Goal: Task Accomplishment & Management: Use online tool/utility

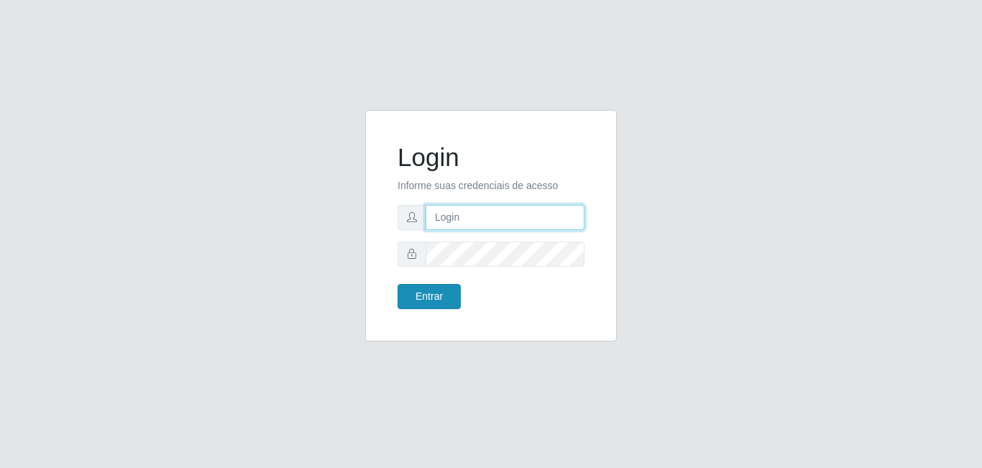
type input "[EMAIL_ADDRESS][DOMAIN_NAME]"
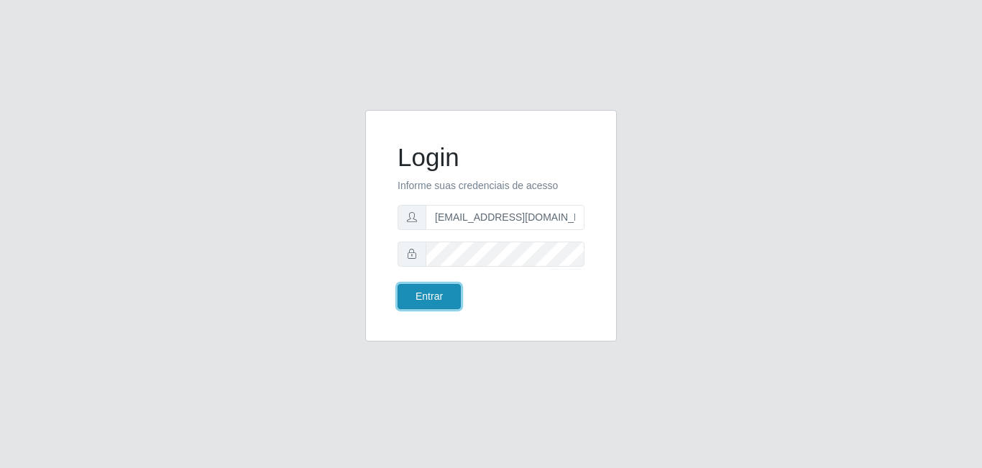
click at [439, 297] on button "Entrar" at bounding box center [429, 296] width 63 height 25
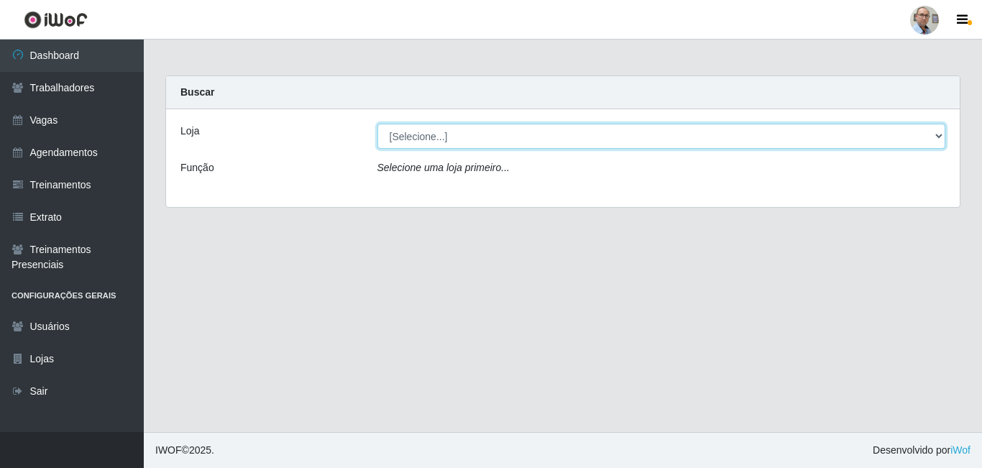
click at [933, 132] on select "[Selecione...] Mar Vermelho - Loja 04" at bounding box center [662, 136] width 569 height 25
select select "251"
click at [378, 124] on select "[Selecione...] Mar Vermelho - Loja 04" at bounding box center [662, 136] width 569 height 25
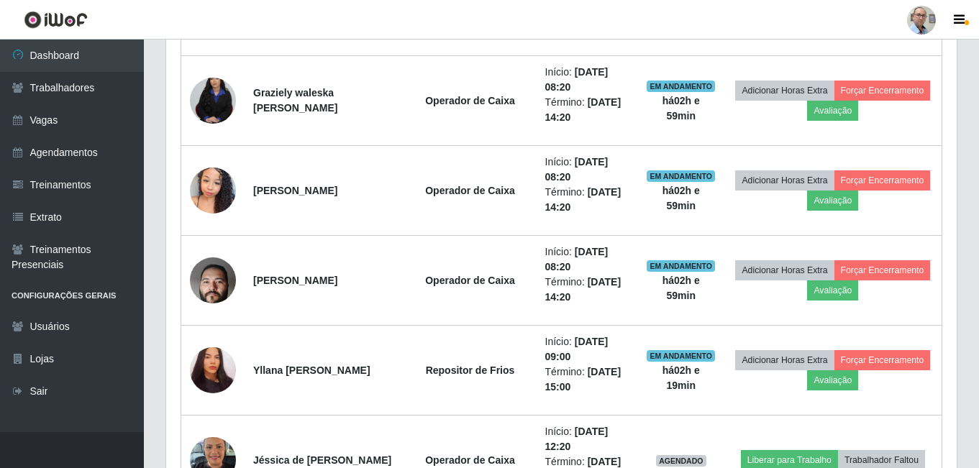
scroll to position [935, 0]
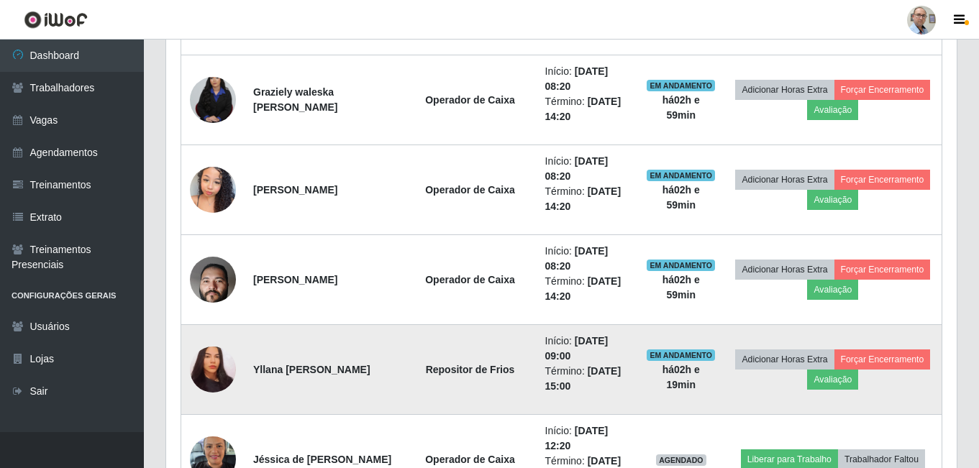
click at [214, 365] on img at bounding box center [213, 370] width 46 height 50
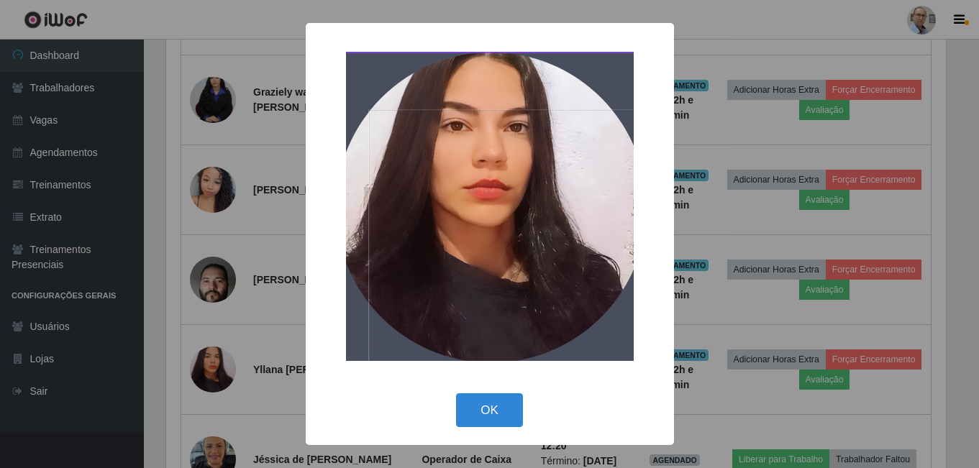
scroll to position [298, 783]
click at [508, 407] on button "OK" at bounding box center [491, 410] width 67 height 34
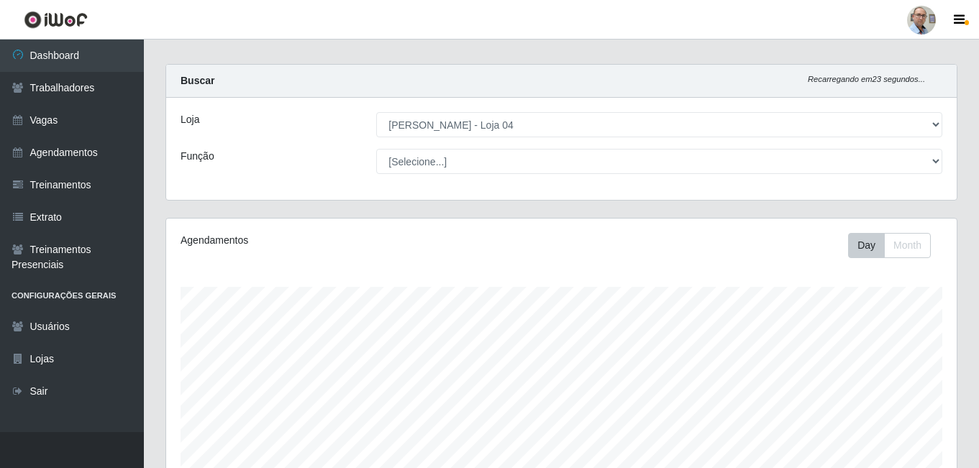
scroll to position [0, 0]
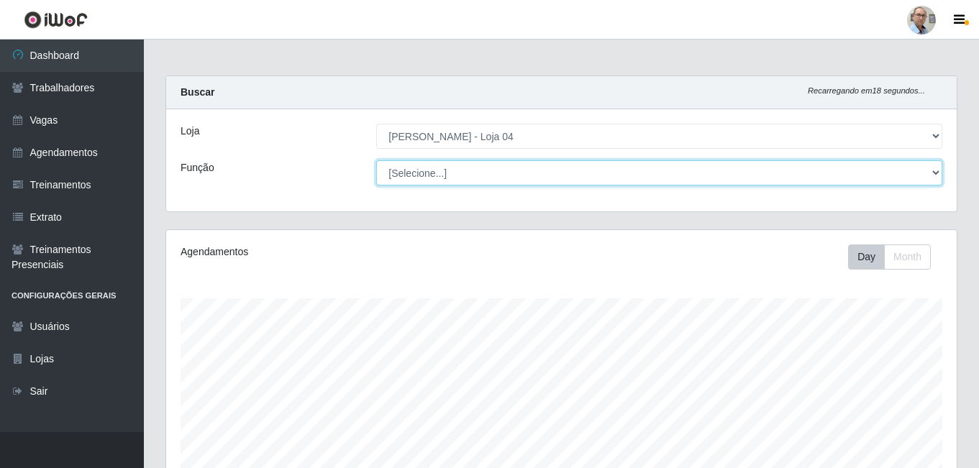
click at [933, 169] on select "[Selecione...] ASG ASG + ASG ++ Auxiliar de Depósito Auxiliar de Depósito + Aux…" at bounding box center [659, 172] width 566 height 25
click at [376, 160] on select "[Selecione...] ASG ASG + ASG ++ Auxiliar de Depósito Auxiliar de Depósito + Aux…" at bounding box center [659, 172] width 566 height 25
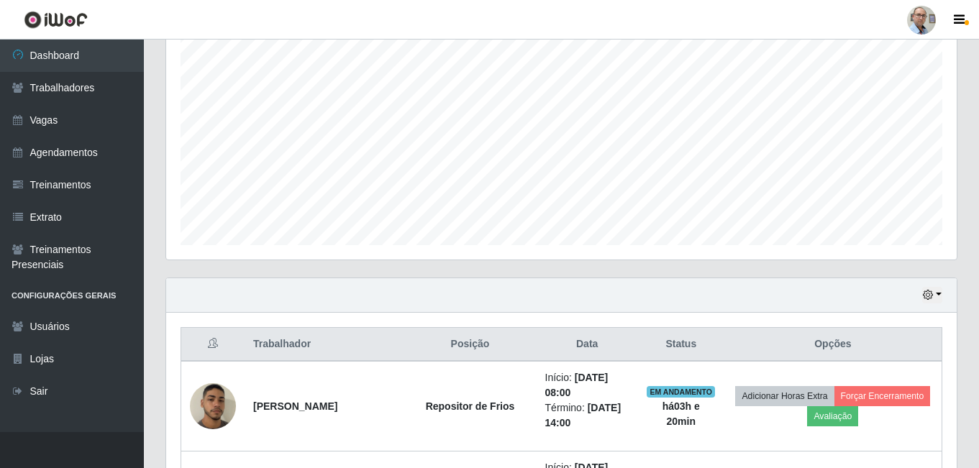
scroll to position [288, 0]
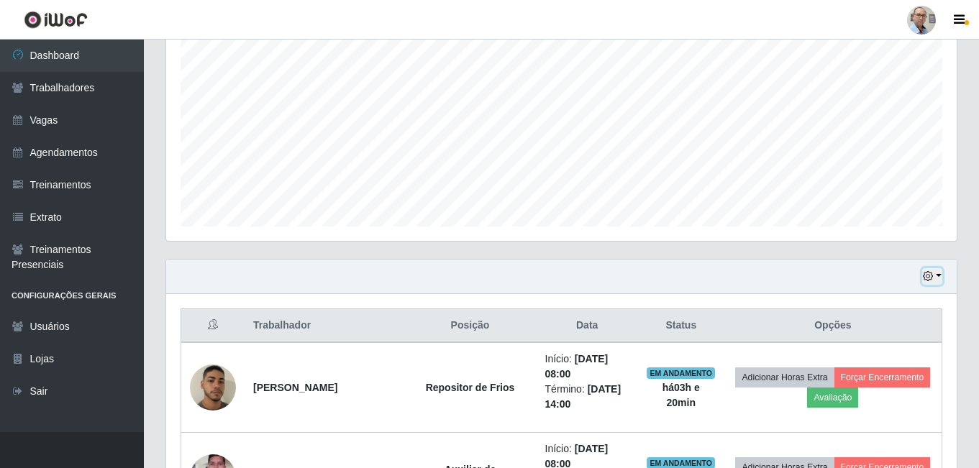
click at [938, 273] on button "button" at bounding box center [932, 276] width 20 height 17
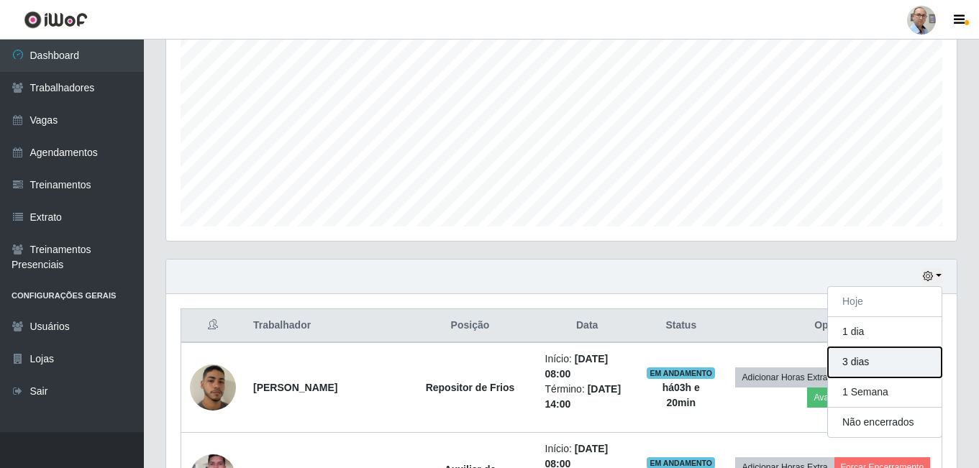
click at [868, 360] on button "3 dias" at bounding box center [885, 362] width 114 height 30
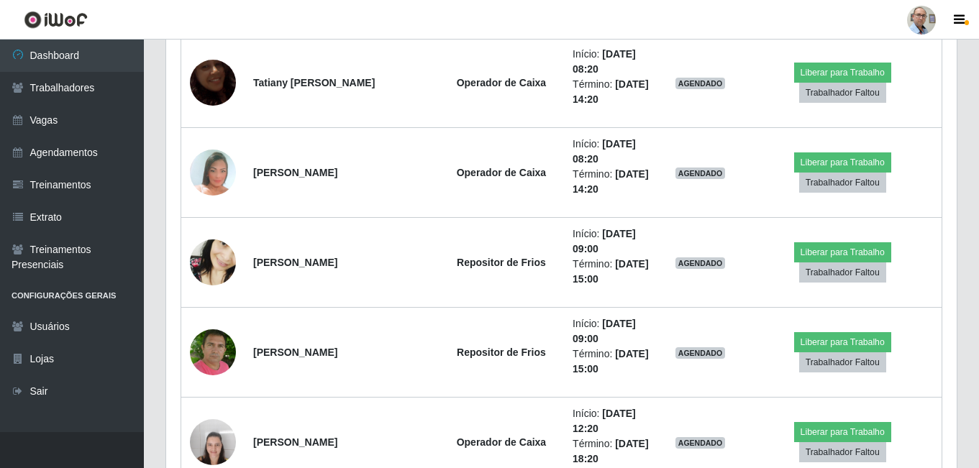
scroll to position [3955, 0]
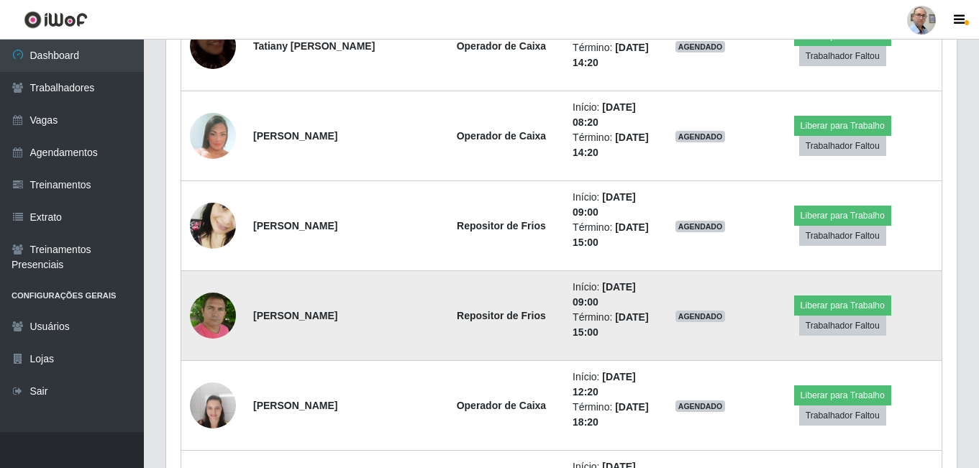
click at [214, 319] on img at bounding box center [213, 316] width 46 height 52
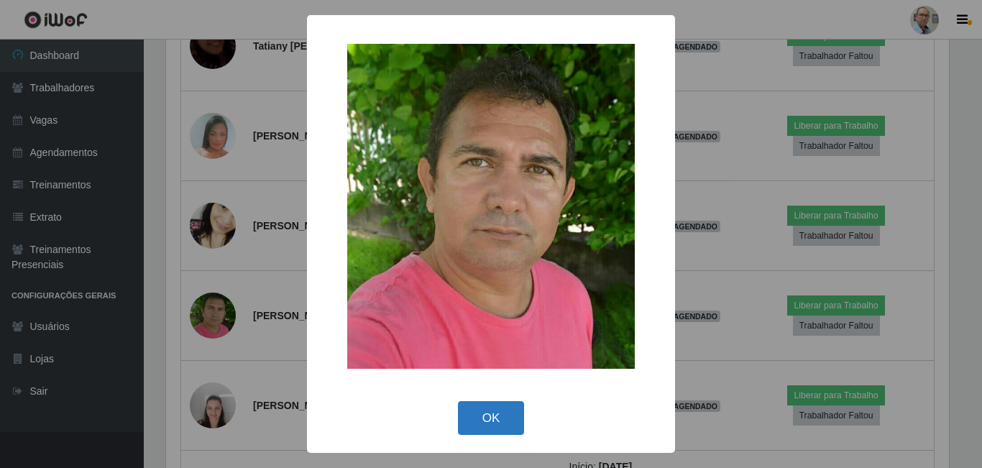
click at [489, 411] on button "OK" at bounding box center [491, 418] width 67 height 34
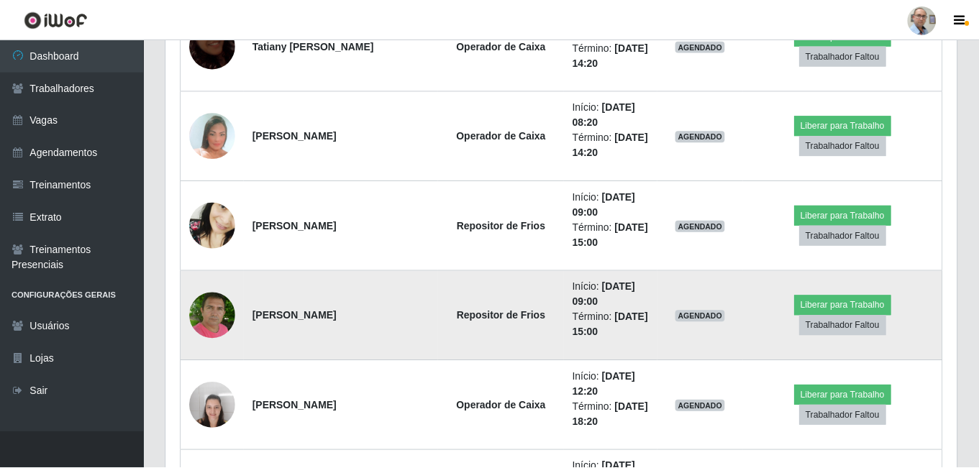
scroll to position [298, 790]
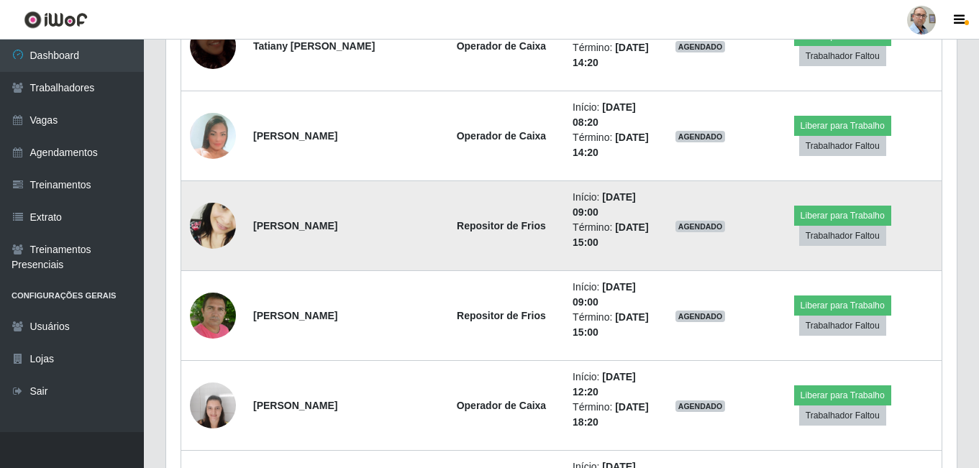
click at [207, 228] on img at bounding box center [213, 226] width 46 height 100
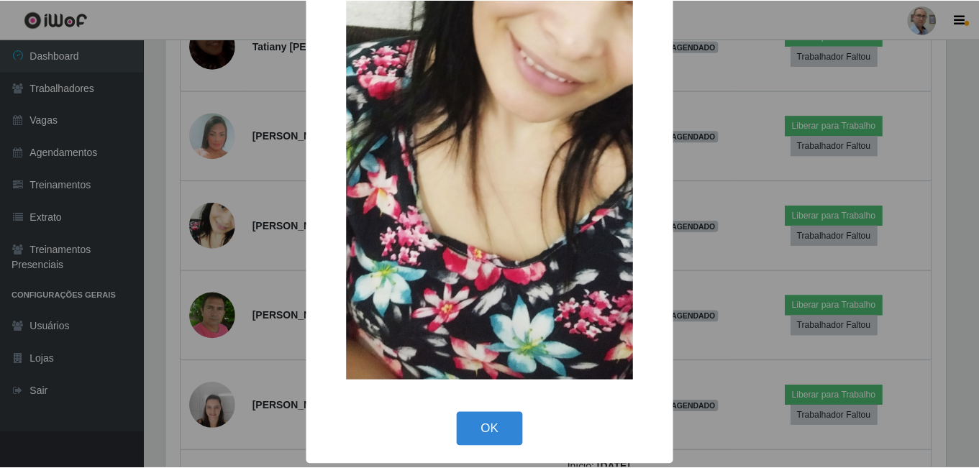
scroll to position [280, 0]
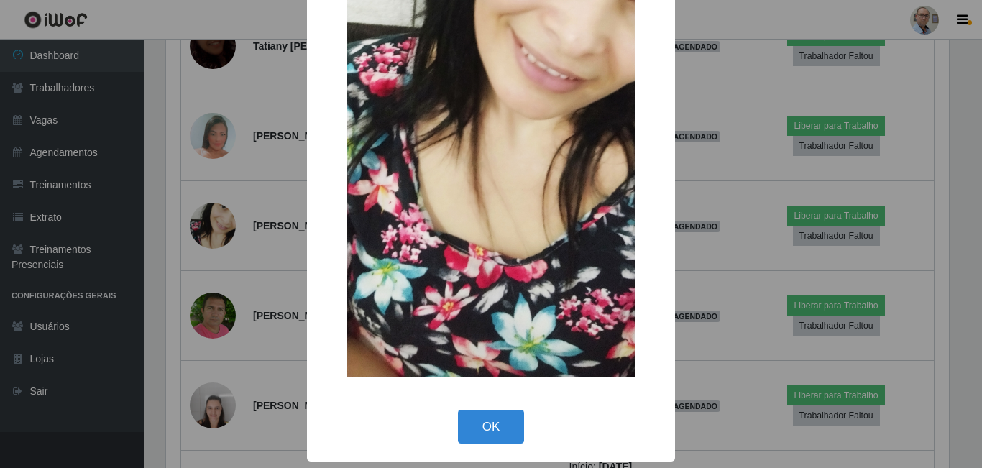
click at [487, 431] on button "OK" at bounding box center [491, 427] width 67 height 34
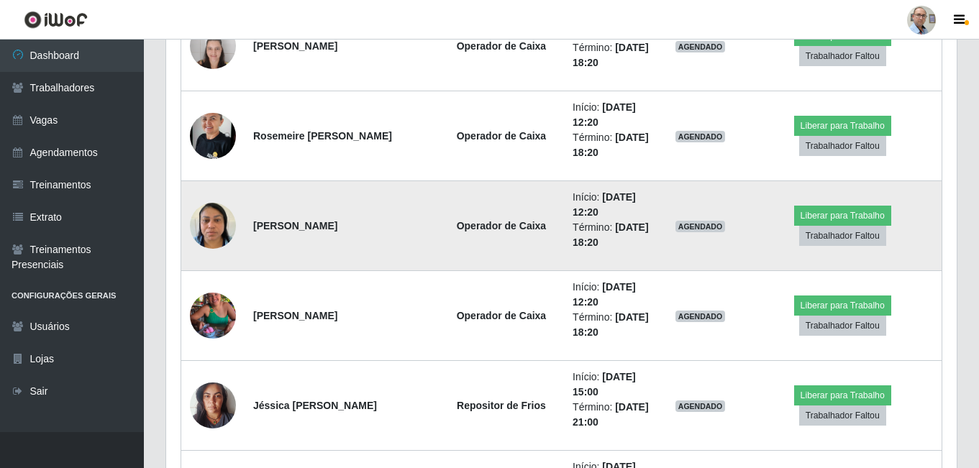
scroll to position [4386, 0]
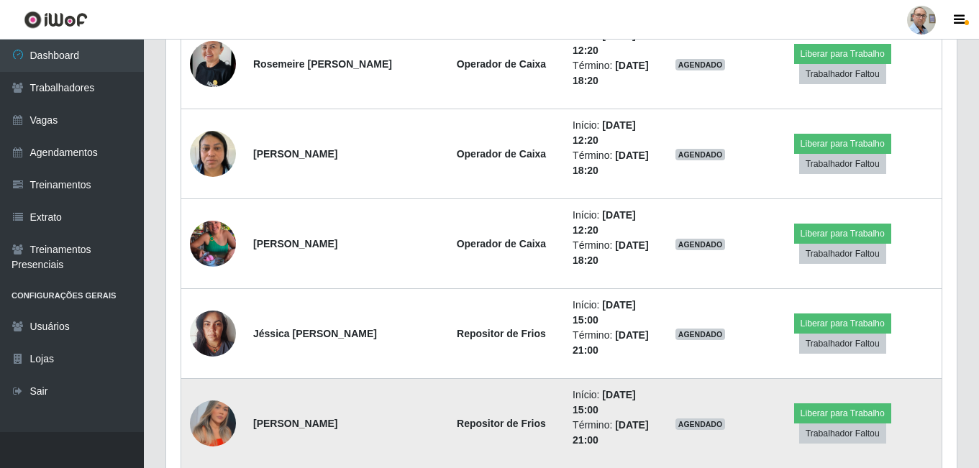
click at [216, 410] on img at bounding box center [213, 423] width 46 height 63
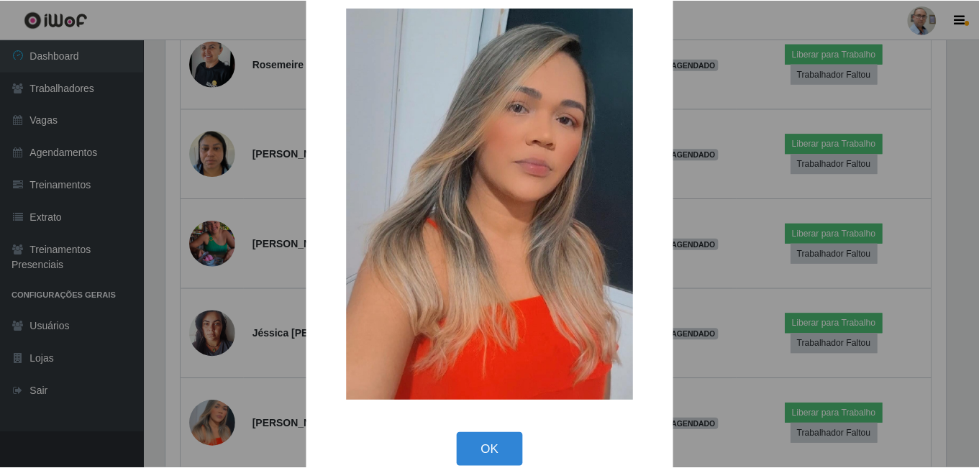
scroll to position [50, 0]
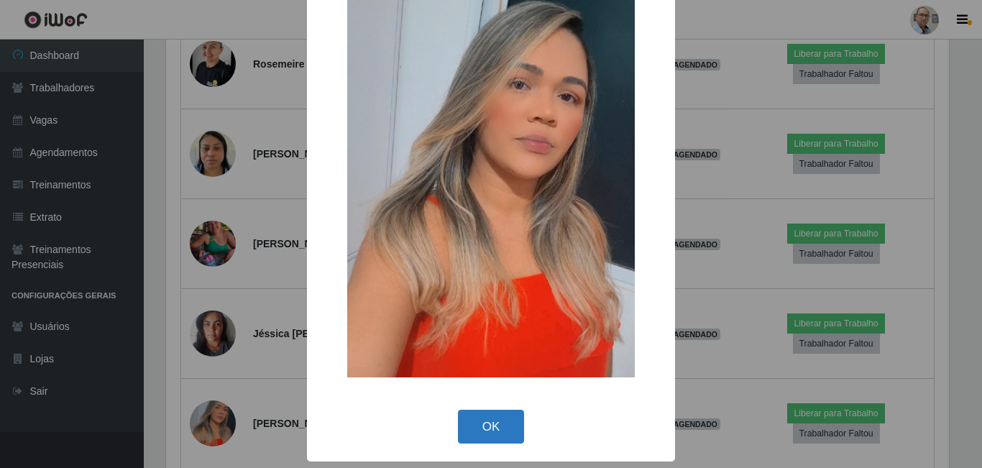
click at [471, 421] on button "OK" at bounding box center [491, 427] width 67 height 34
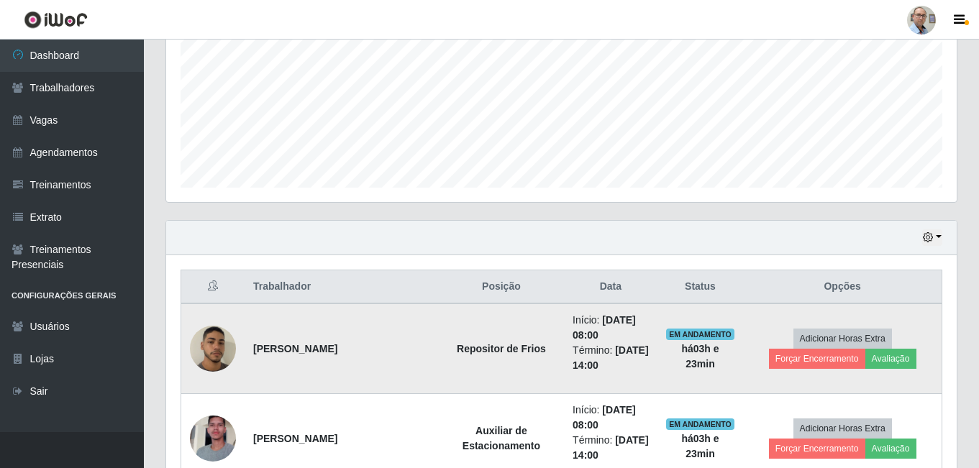
scroll to position [431, 0]
